Goal: Task Accomplishment & Management: Complete application form

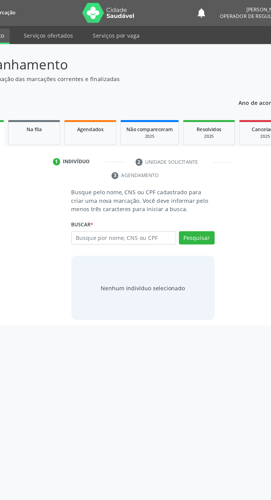
click at [132, 165] on input "text" at bounding box center [122, 163] width 72 height 9
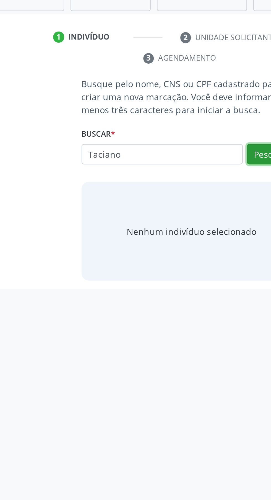
click at [168, 166] on button "Pesquisar" at bounding box center [172, 163] width 25 height 9
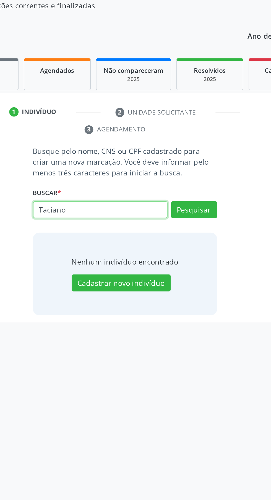
click at [129, 166] on input "Taciano" at bounding box center [122, 163] width 72 height 9
type input "T"
type input "708205181123447"
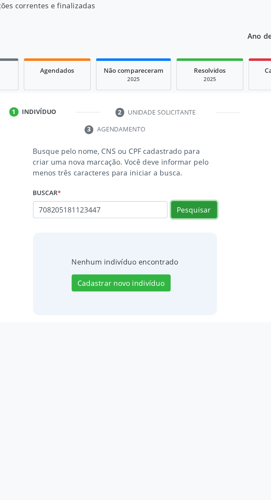
click at [175, 167] on button "Pesquisar" at bounding box center [172, 163] width 25 height 9
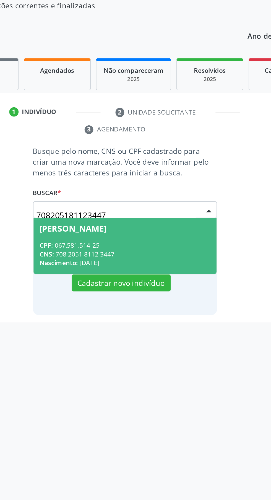
click at [150, 179] on span "[PERSON_NAME] CPF: 067.581.514-25 CNS: 708 2051 8112 3447 Nascimento: [DATE]" at bounding box center [136, 183] width 98 height 30
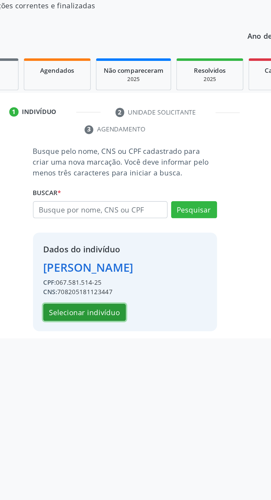
click at [123, 222] on button "Selecionar indivíduo" at bounding box center [114, 218] width 44 height 9
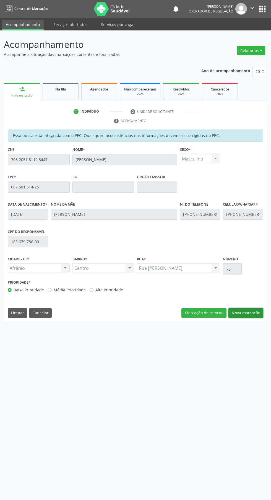
click at [255, 315] on button "Nova marcação" at bounding box center [245, 312] width 35 height 9
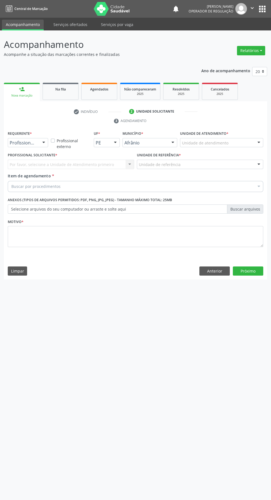
click at [235, 141] on div "Unidade de atendimento" at bounding box center [221, 142] width 83 height 9
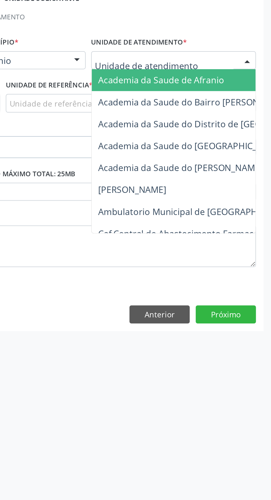
click at [240, 220] on span "Ambulatorio Municipal de [GEOGRAPHIC_DATA]" at bounding box center [233, 219] width 99 height 6
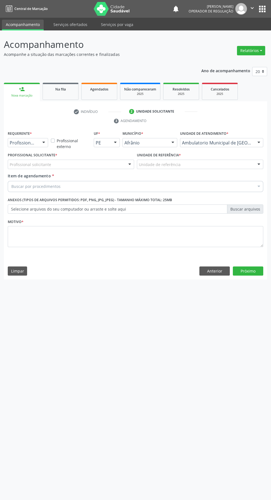
click at [117, 167] on div "Profissional solicitante" at bounding box center [71, 164] width 126 height 9
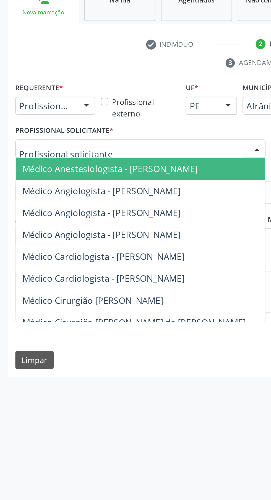
click at [77, 209] on span "Médico Angiologista - [PERSON_NAME]" at bounding box center [51, 208] width 80 height 6
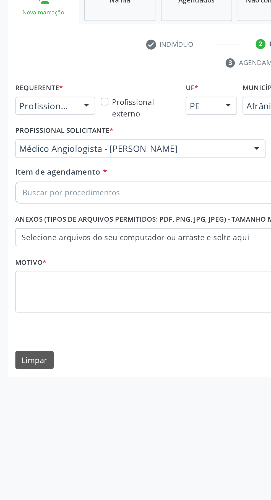
click at [72, 191] on div "Buscar por procedimentos" at bounding box center [136, 186] width 256 height 11
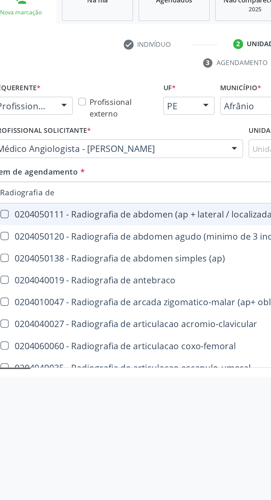
type input "Radiografia de t"
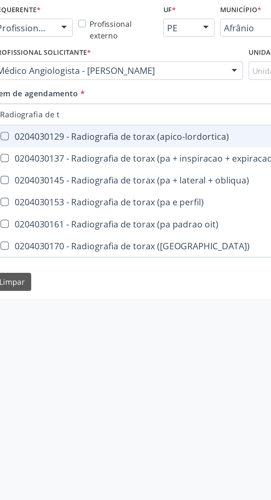
click at [110, 236] on span "0204030153 - Radiografia de torax (pa e perfil)" at bounding box center [135, 230] width 255 height 11
checkbox perfil\) "true"
